Goal: Entertainment & Leisure: Consume media (video, audio)

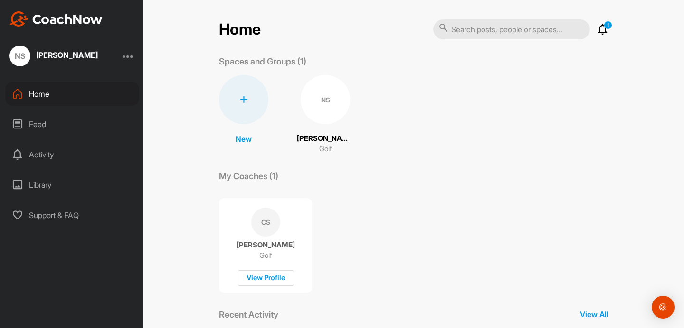
click at [20, 122] on icon at bounding box center [17, 124] width 11 height 11
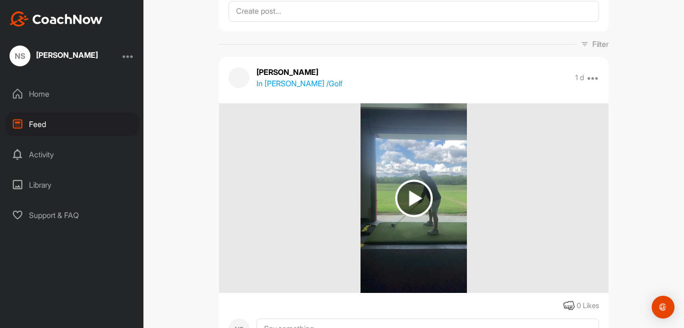
scroll to position [66, 0]
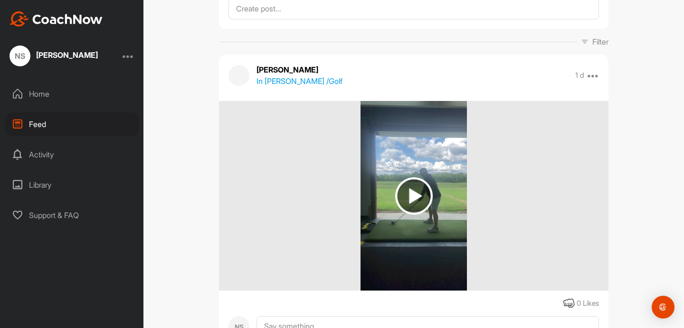
click at [399, 191] on img at bounding box center [414, 197] width 38 height 38
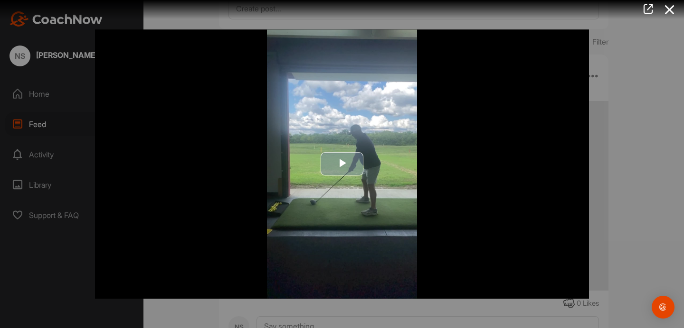
click at [342, 164] on span "Video Player" at bounding box center [342, 164] width 0 height 0
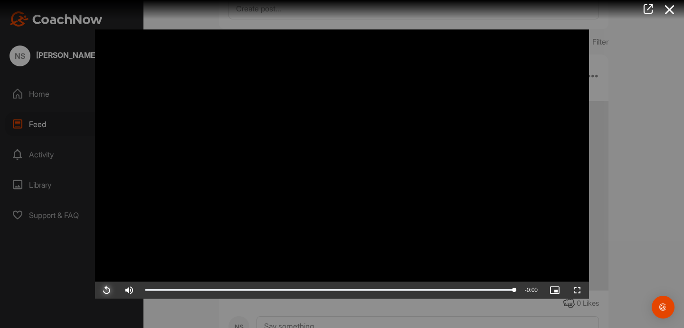
click at [105, 291] on span "Video Player" at bounding box center [106, 291] width 23 height 0
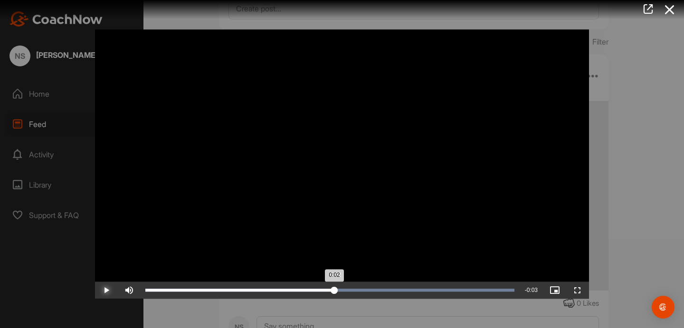
drag, startPoint x: 276, startPoint y: 288, endPoint x: 338, endPoint y: 298, distance: 62.9
click at [338, 298] on div "Loaded : 100.00% 0:02 0:02" at bounding box center [330, 290] width 378 height 17
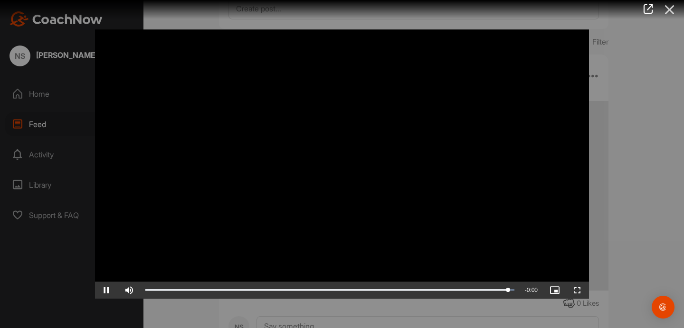
click at [670, 15] on icon at bounding box center [669, 10] width 22 height 18
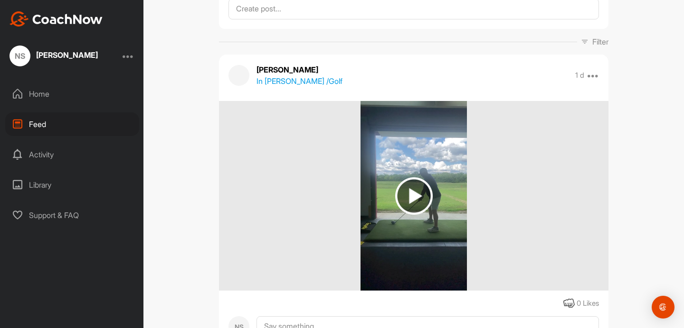
click at [39, 180] on div "Library" at bounding box center [72, 185] width 134 height 24
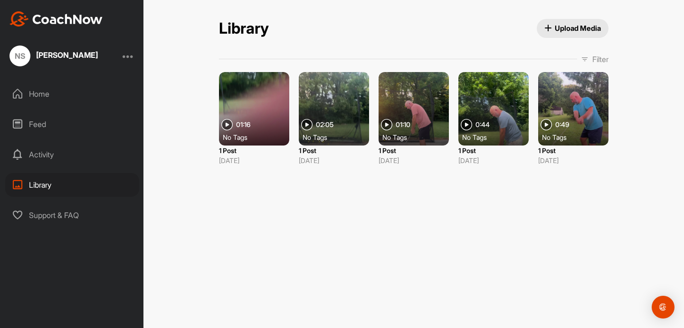
click at [568, 28] on span "Upload Media" at bounding box center [572, 28] width 57 height 10
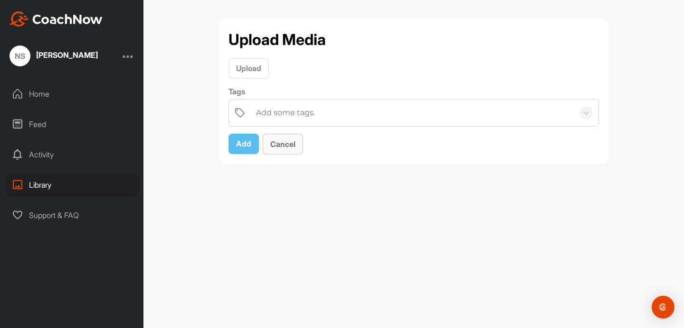
click at [276, 150] on button "Cancel" at bounding box center [283, 144] width 40 height 21
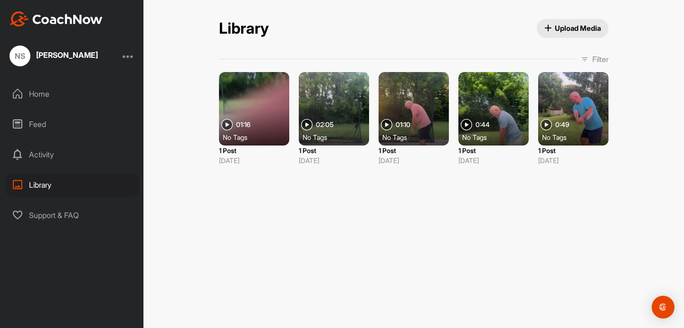
click at [34, 96] on div "Home" at bounding box center [72, 94] width 134 height 24
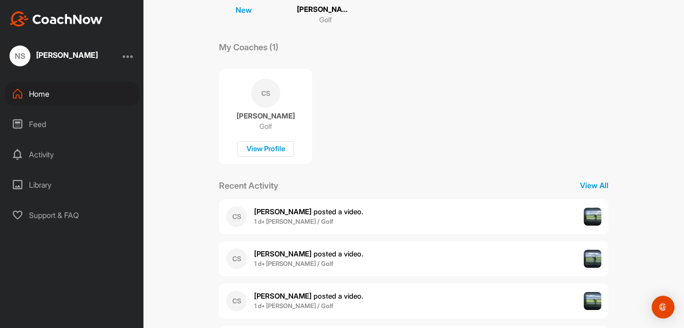
scroll to position [126, 0]
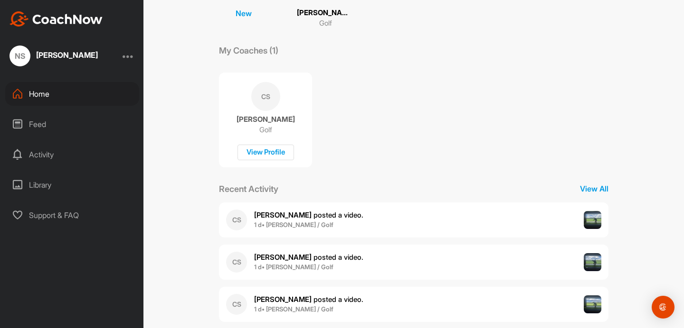
click at [33, 121] on div "Feed" at bounding box center [72, 125] width 134 height 24
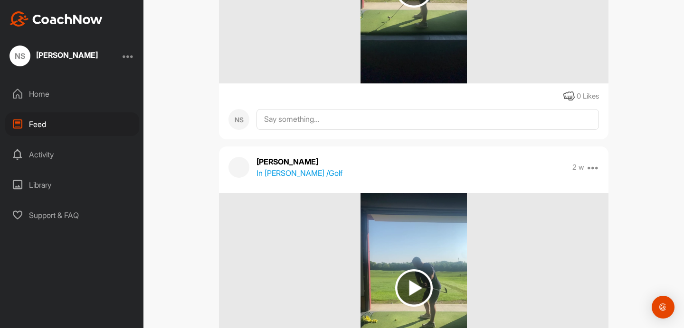
scroll to position [3161, 0]
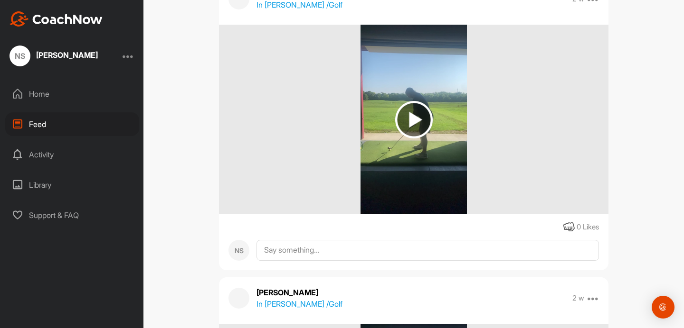
click at [414, 123] on img at bounding box center [414, 120] width 38 height 38
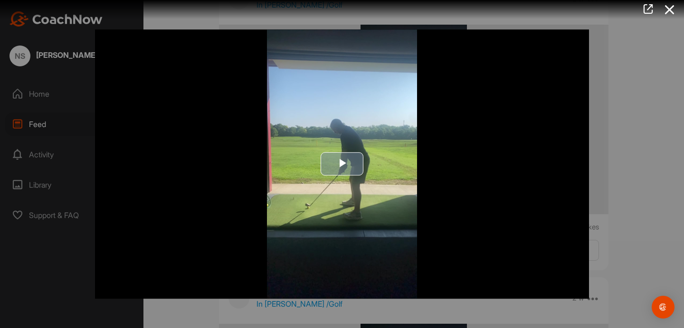
click at [342, 164] on span "Video Player" at bounding box center [342, 164] width 0 height 0
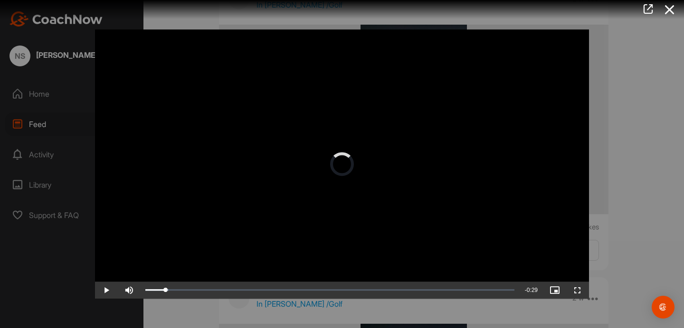
drag, startPoint x: 165, startPoint y: 289, endPoint x: 404, endPoint y: 278, distance: 239.5
click at [668, 12] on icon at bounding box center [669, 10] width 22 height 18
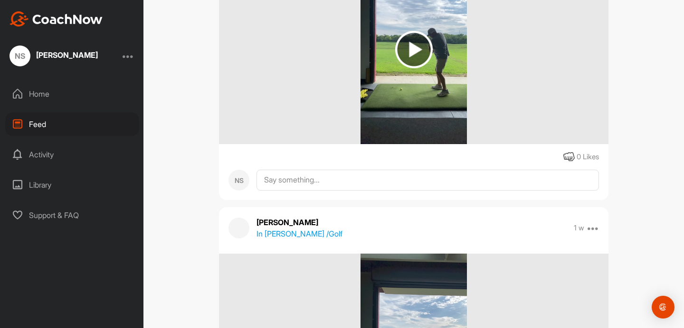
scroll to position [1707, 0]
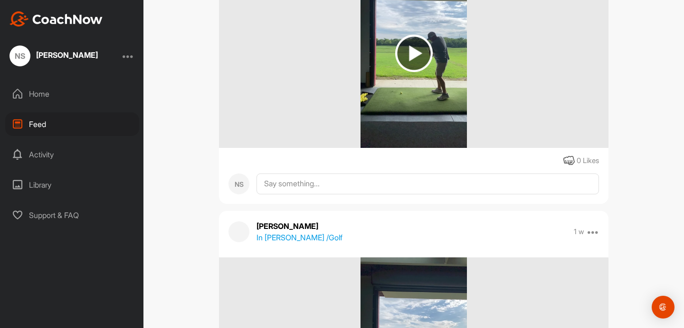
click at [408, 53] on img at bounding box center [414, 54] width 38 height 38
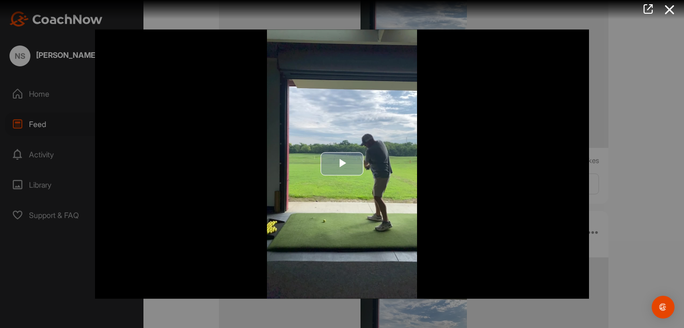
click at [342, 164] on span "Video Player" at bounding box center [342, 164] width 0 height 0
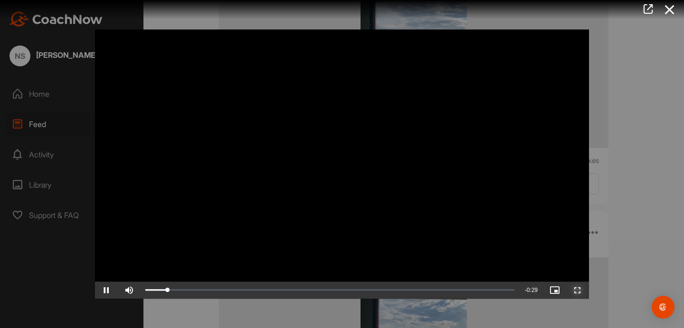
click at [577, 291] on span "Video Player" at bounding box center [577, 291] width 23 height 0
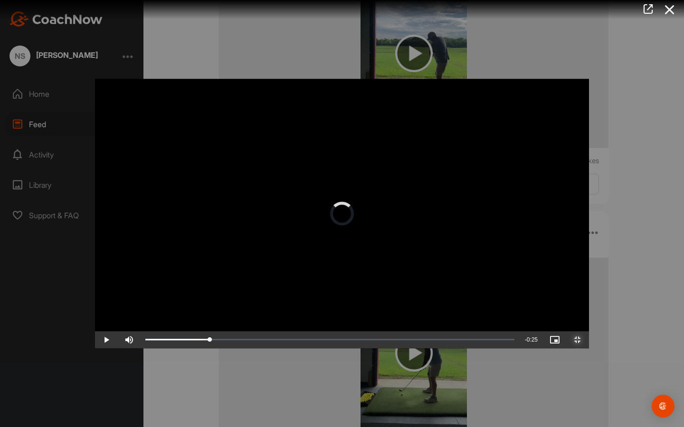
drag, startPoint x: 147, startPoint y: 417, endPoint x: 425, endPoint y: 409, distance: 278.3
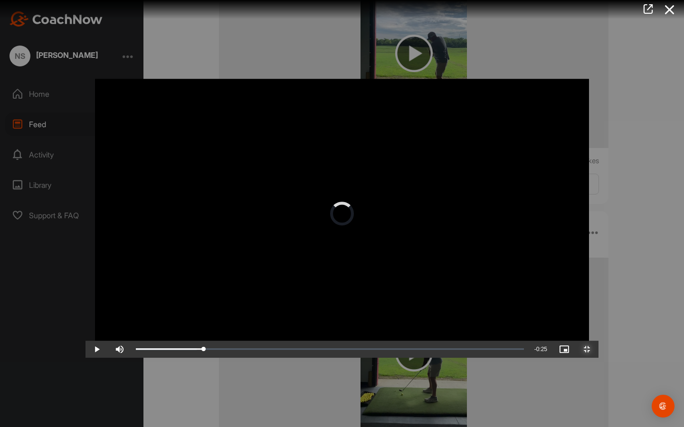
click at [425, 328] on div "Video Player is loading. Play Video Play Skip Backward Skip Forward Mute Curren…" at bounding box center [341, 213] width 513 height 289
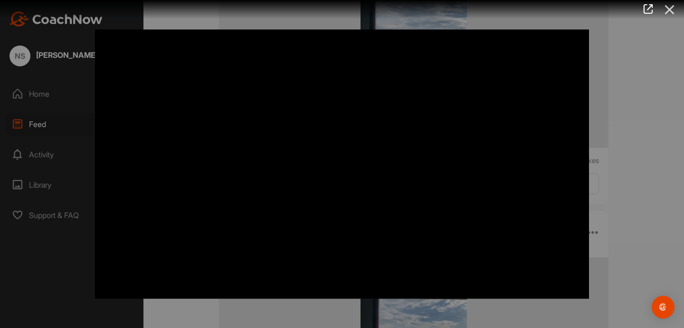
click at [669, 12] on icon at bounding box center [669, 10] width 22 height 18
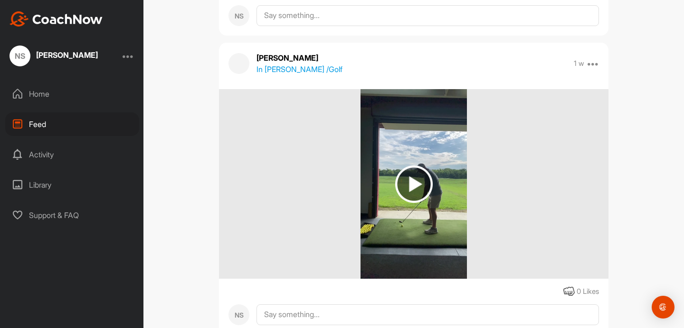
scroll to position [1876, 0]
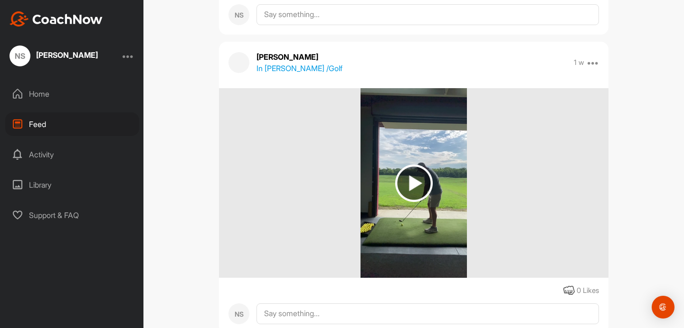
click at [423, 185] on img at bounding box center [414, 184] width 38 height 38
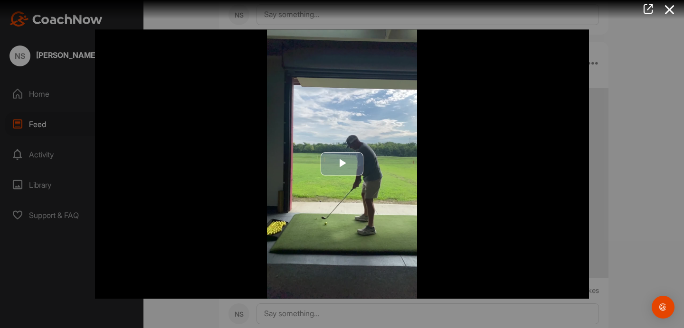
click at [342, 164] on span "Video Player" at bounding box center [342, 164] width 0 height 0
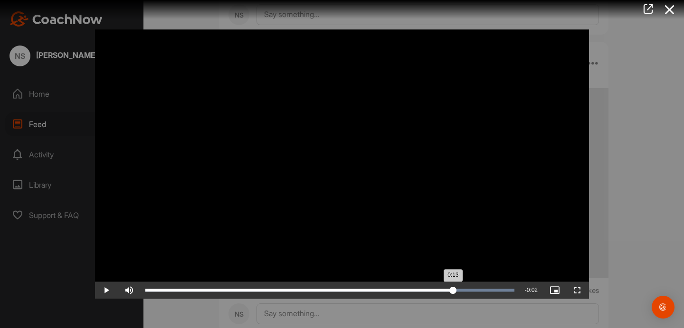
drag, startPoint x: 512, startPoint y: 292, endPoint x: 452, endPoint y: 293, distance: 59.3
click at [452, 292] on div "0:13" at bounding box center [299, 290] width 308 height 3
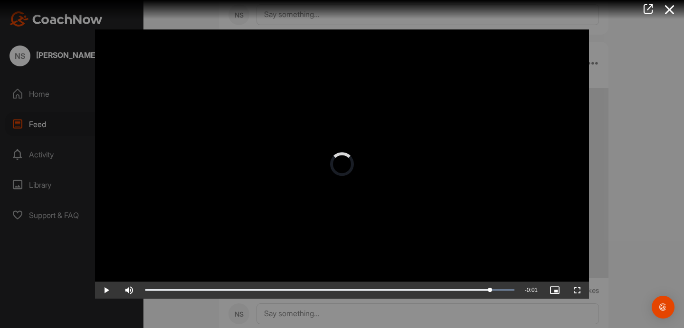
drag, startPoint x: 470, startPoint y: 292, endPoint x: 522, endPoint y: 267, distance: 57.3
click at [671, 10] on icon at bounding box center [669, 10] width 22 height 18
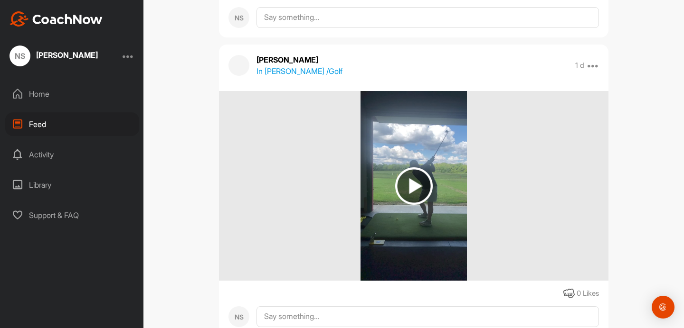
scroll to position [381, 0]
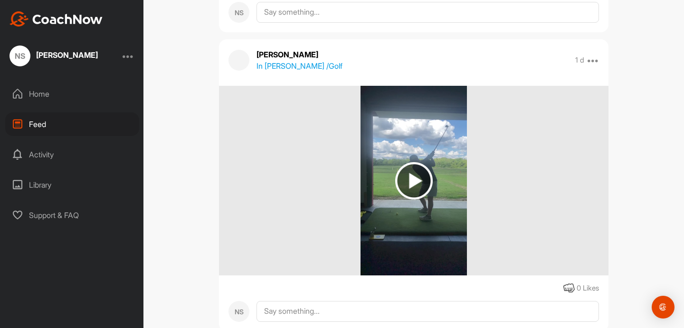
click at [36, 159] on div "Activity" at bounding box center [72, 155] width 134 height 24
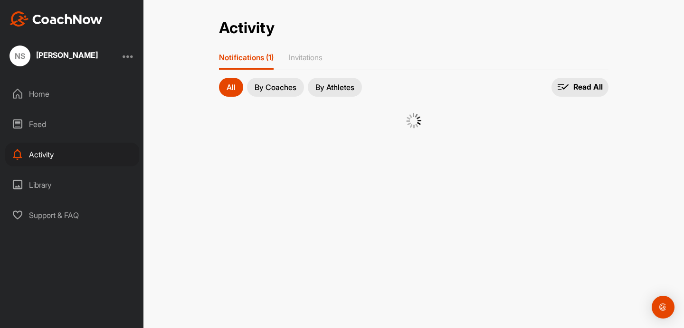
click at [37, 186] on div "Library" at bounding box center [72, 185] width 134 height 24
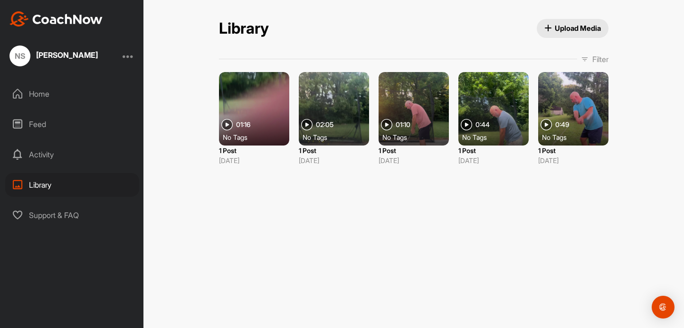
click at [229, 112] on div at bounding box center [254, 109] width 70 height 74
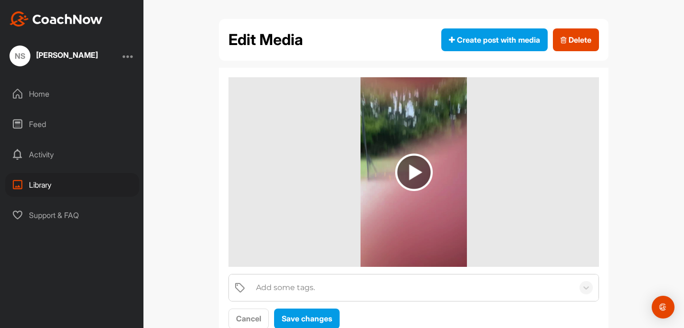
click at [428, 163] on img at bounding box center [414, 173] width 38 height 38
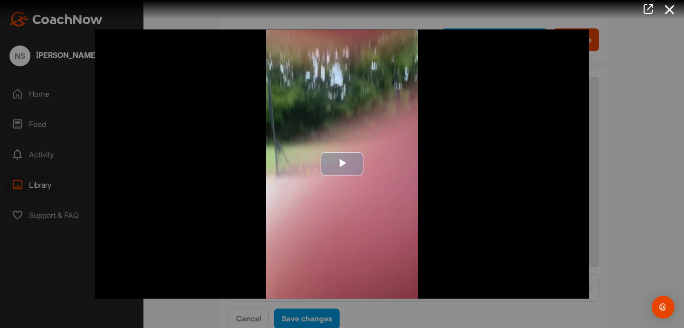
click at [342, 164] on span "Video Player" at bounding box center [342, 164] width 0 height 0
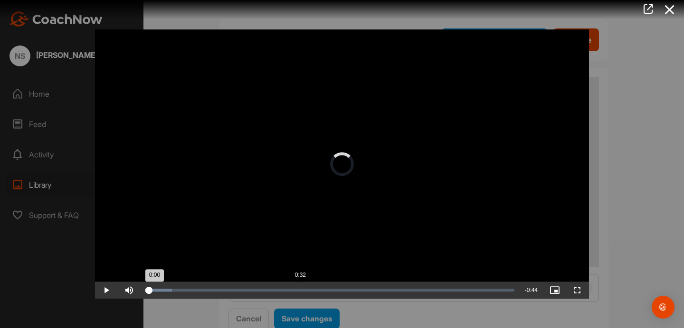
click at [299, 292] on div "Loaded : 7.17% 0:32 0:00" at bounding box center [330, 290] width 378 height 17
drag, startPoint x: 307, startPoint y: 289, endPoint x: 366, endPoint y: 267, distance: 62.3
